Goal: Navigation & Orientation: Go to known website

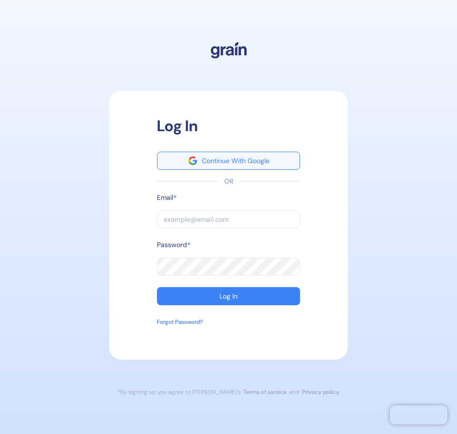
click at [215, 156] on button "Continue With Google" at bounding box center [228, 161] width 143 height 18
